Goal: Check status: Check status

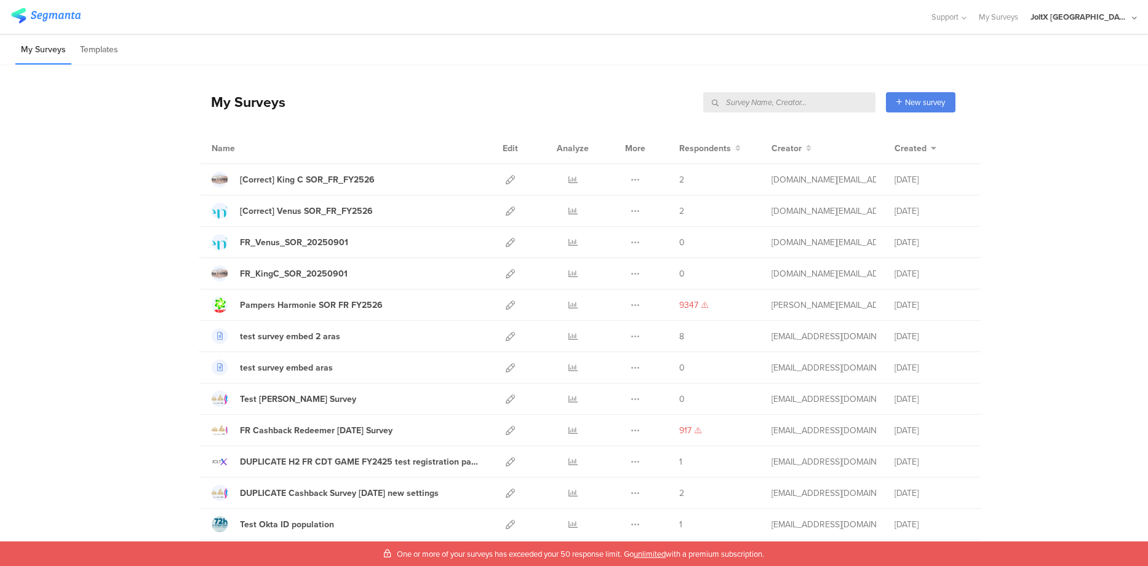
click at [815, 98] on input "text" at bounding box center [789, 102] width 172 height 20
click at [327, 180] on div "[Correct] King C SOR_FR_FY2526" at bounding box center [307, 179] width 135 height 13
click at [630, 180] on icon at bounding box center [634, 179] width 9 height 9
click at [346, 178] on div "[Correct] King C SOR_FR_FY2526" at bounding box center [307, 179] width 135 height 13
click at [568, 173] on link at bounding box center [572, 179] width 9 height 31
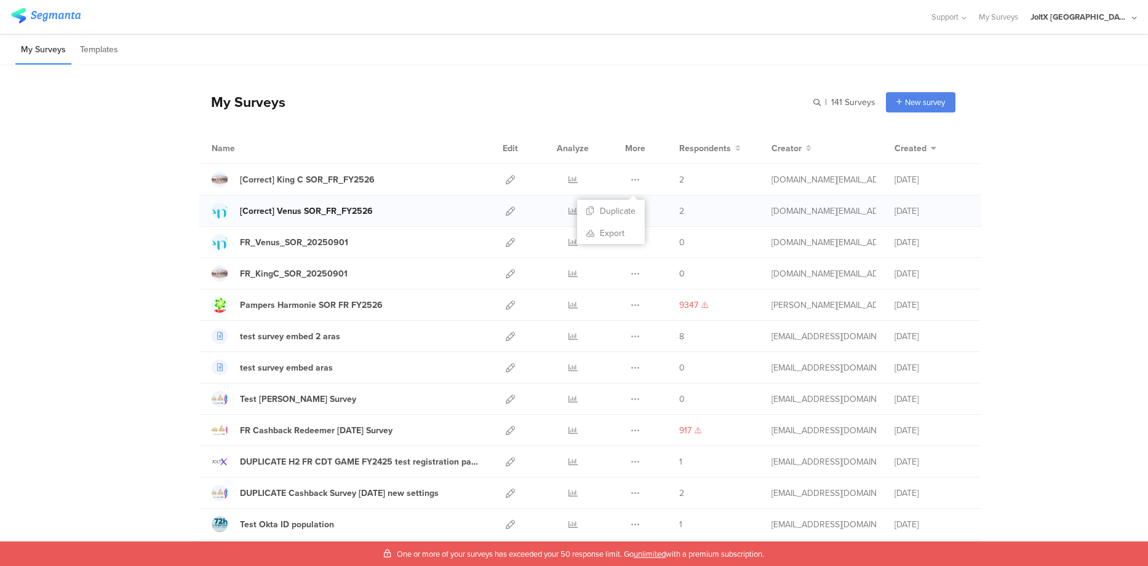
click at [340, 212] on div "[Correct] Venus SOR_FR_FY2526" at bounding box center [306, 211] width 133 height 13
click at [568, 211] on icon at bounding box center [572, 211] width 9 height 9
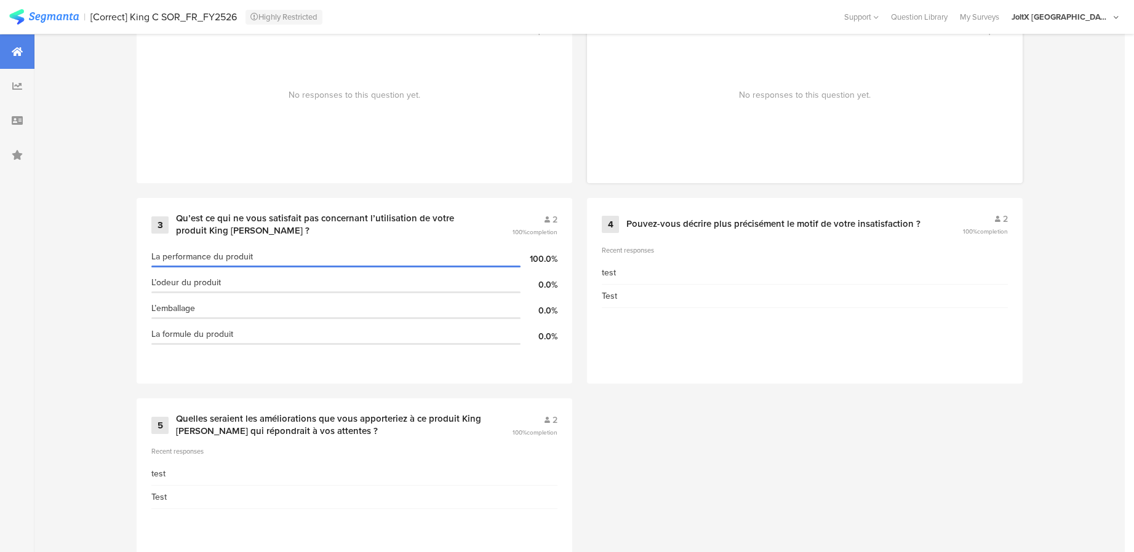
scroll to position [653, 0]
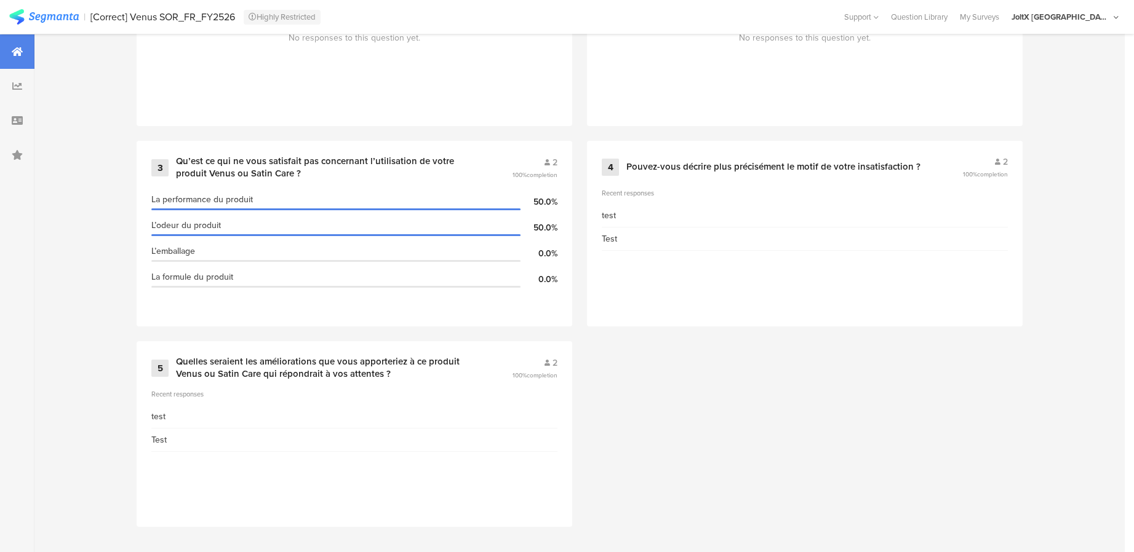
scroll to position [653, 0]
